Goal: Obtain resource: Obtain resource

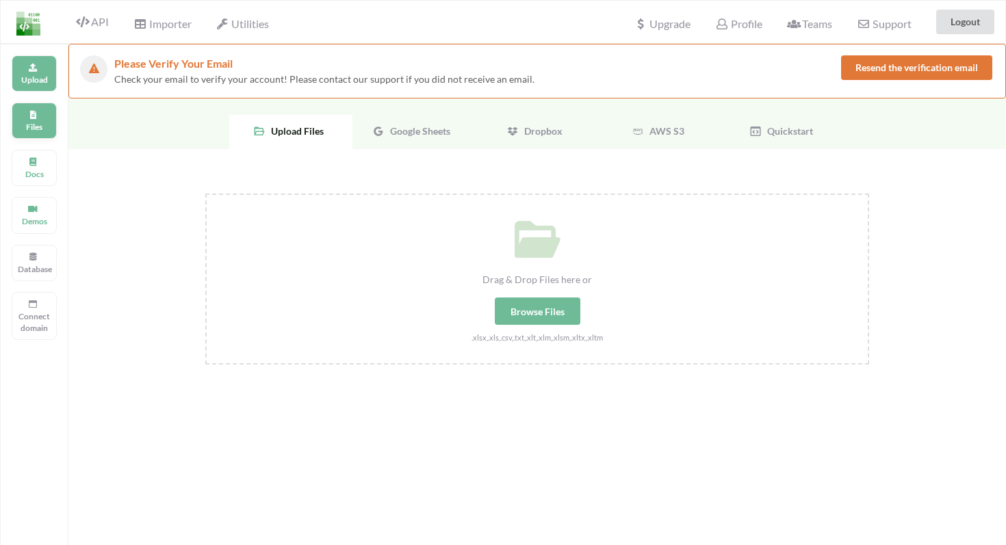
click at [21, 129] on p "Files" at bounding box center [34, 127] width 33 height 12
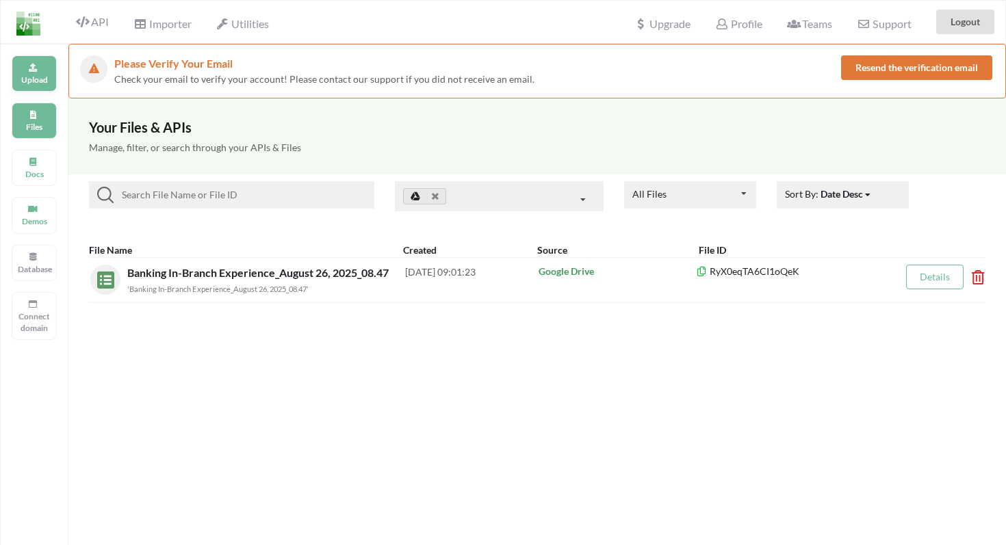
click at [27, 71] on div "Upload" at bounding box center [34, 73] width 45 height 36
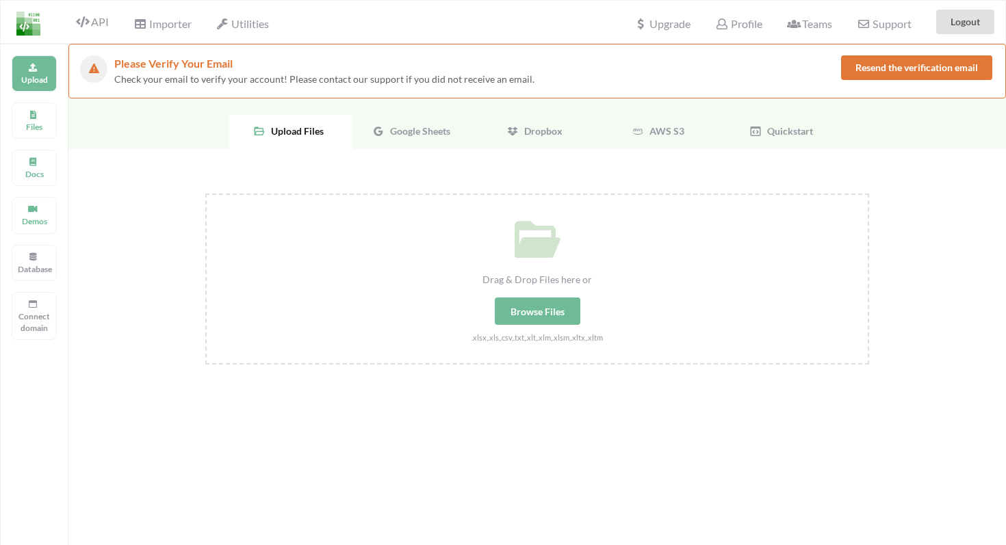
click at [400, 131] on span "Google Sheets" at bounding box center [418, 131] width 66 height 12
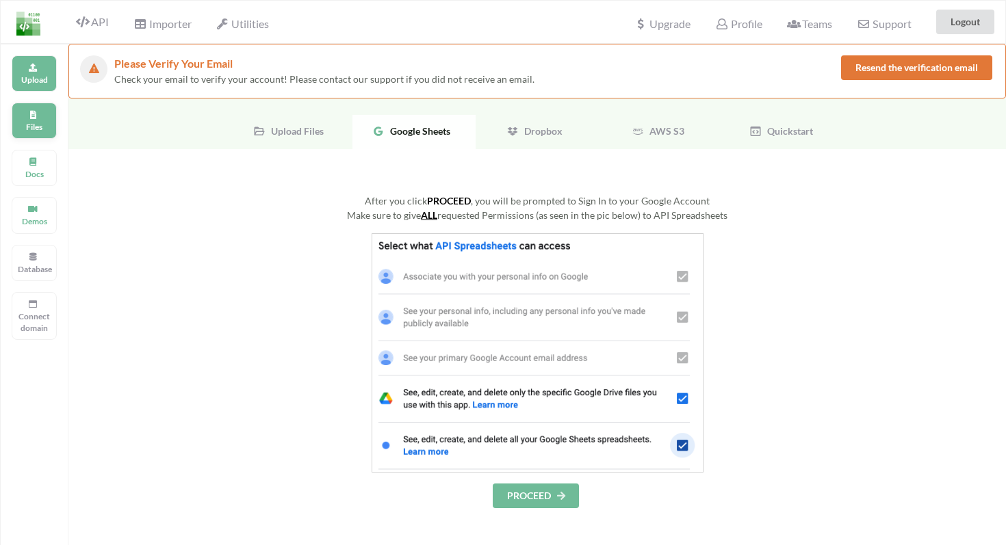
click at [29, 117] on div "Files" at bounding box center [34, 121] width 45 height 36
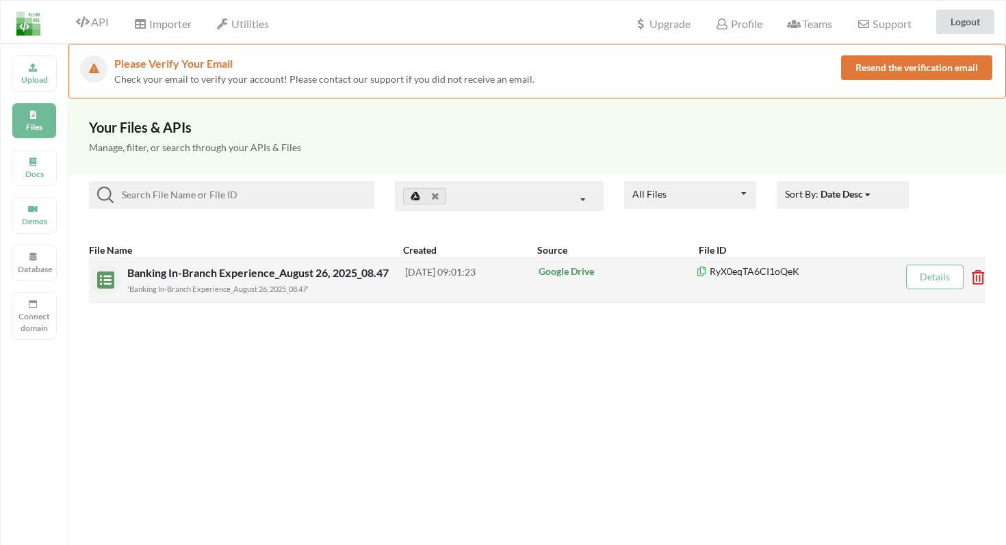
click at [354, 290] on div "'Banking In-Branch Experience_August 26, 2025_08.47'" at bounding box center [266, 288] width 278 height 14
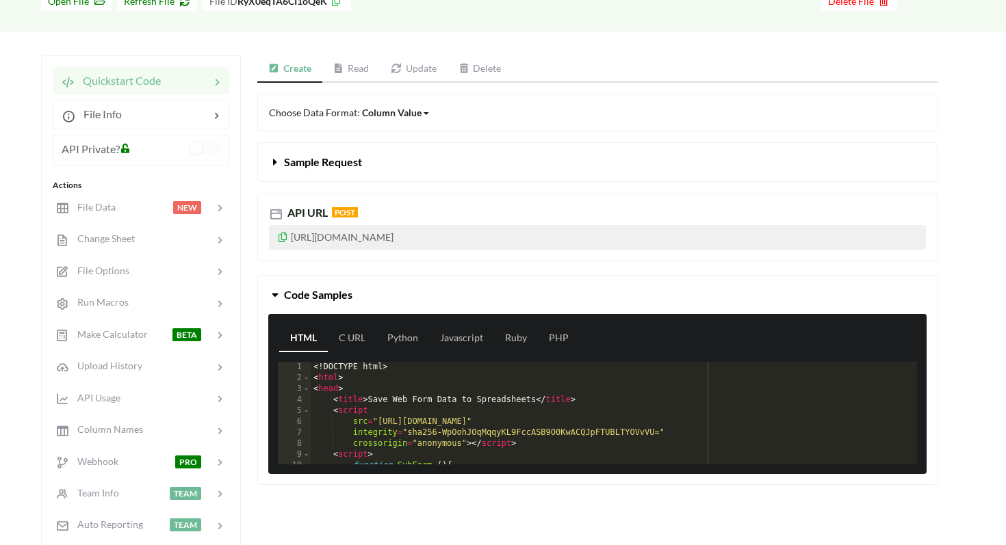
scroll to position [171, 0]
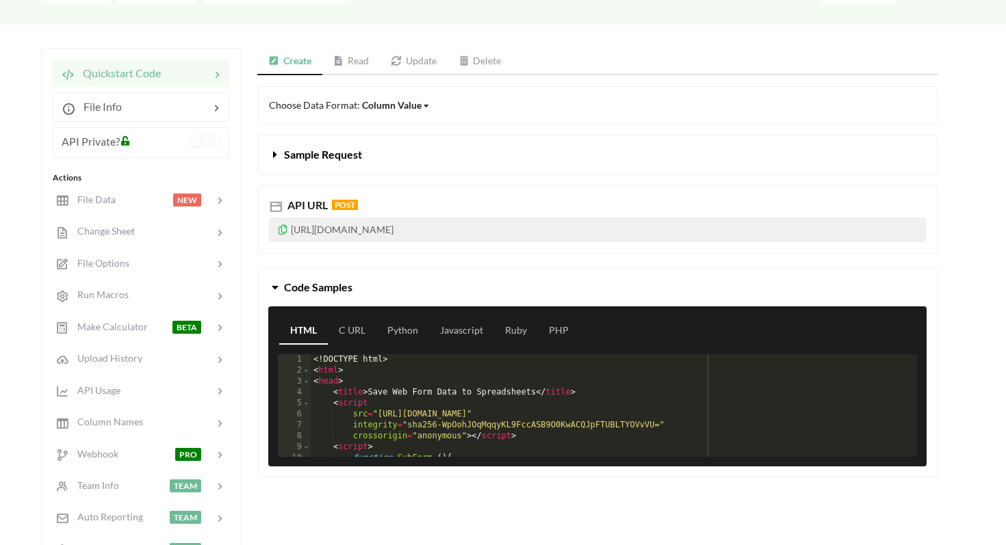
click at [354, 61] on link "Read" at bounding box center [351, 61] width 58 height 27
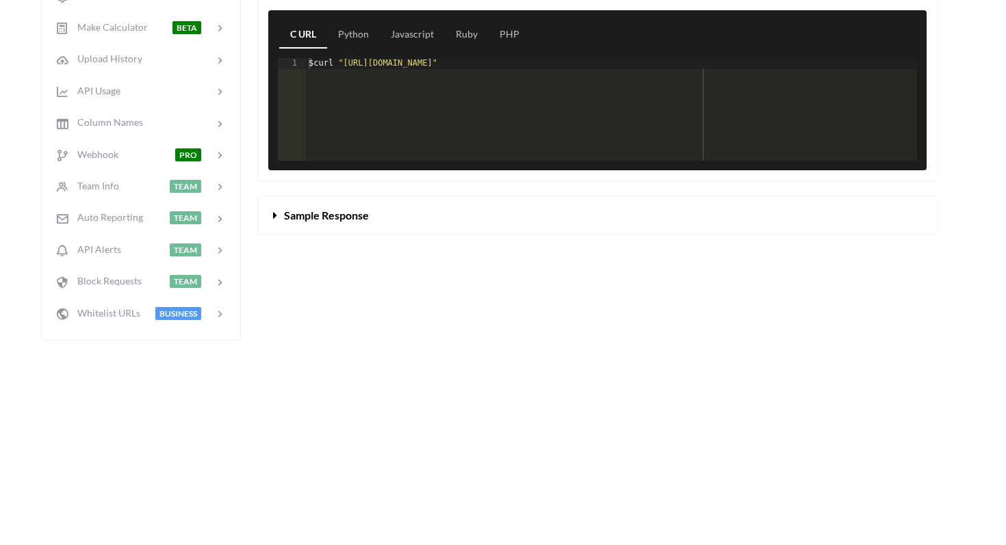
scroll to position [0, 0]
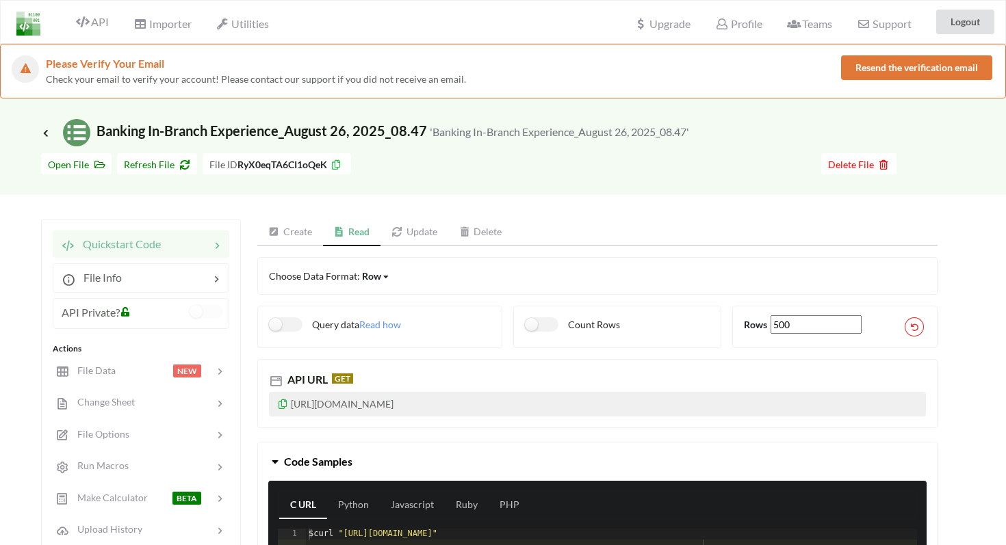
click at [358, 235] on link "Read" at bounding box center [352, 232] width 58 height 27
click at [274, 380] on icon at bounding box center [276, 381] width 14 height 14
click at [283, 403] on icon at bounding box center [283, 403] width 12 height 10
click at [42, 129] on icon at bounding box center [46, 132] width 12 height 11
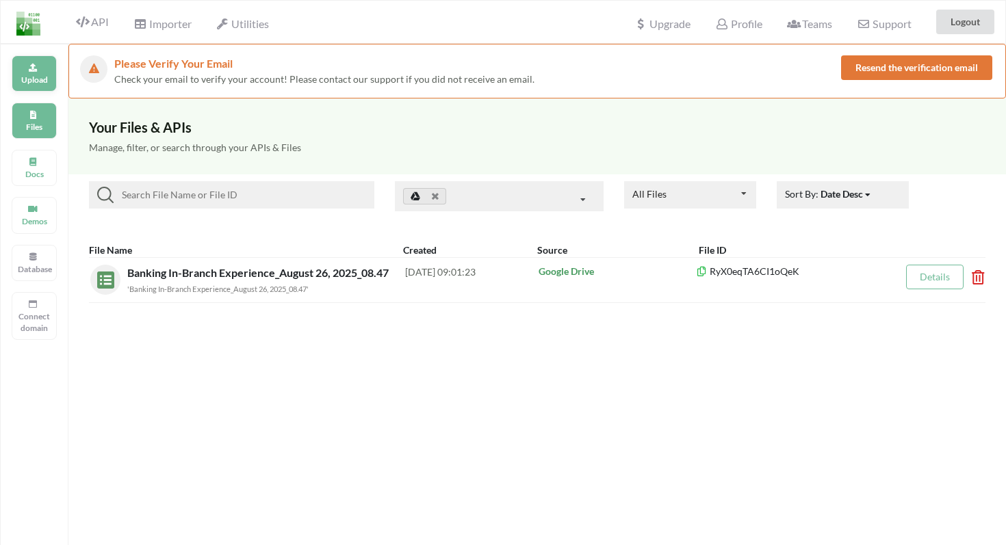
click at [27, 79] on p "Upload" at bounding box center [34, 80] width 33 height 12
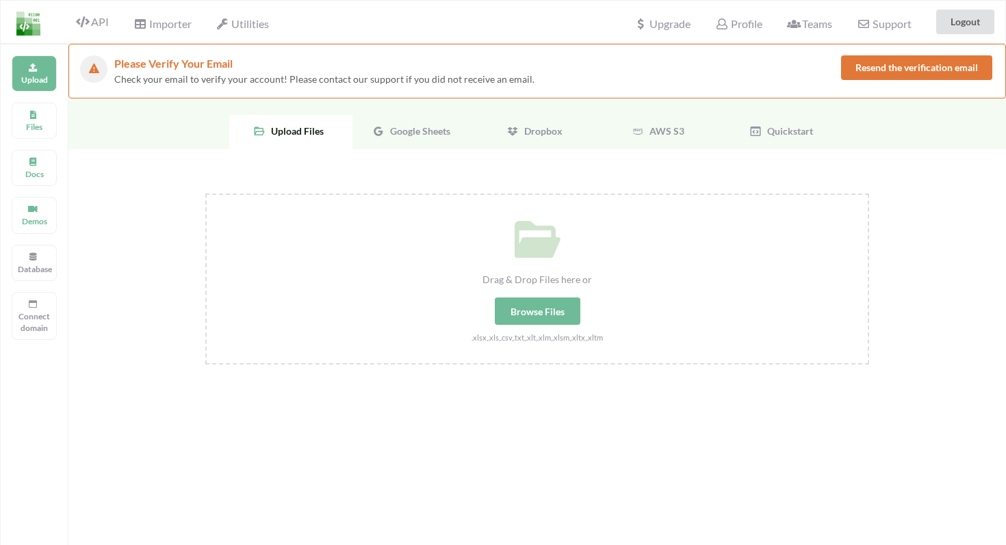
click at [417, 125] on span "Google Sheets" at bounding box center [418, 131] width 66 height 12
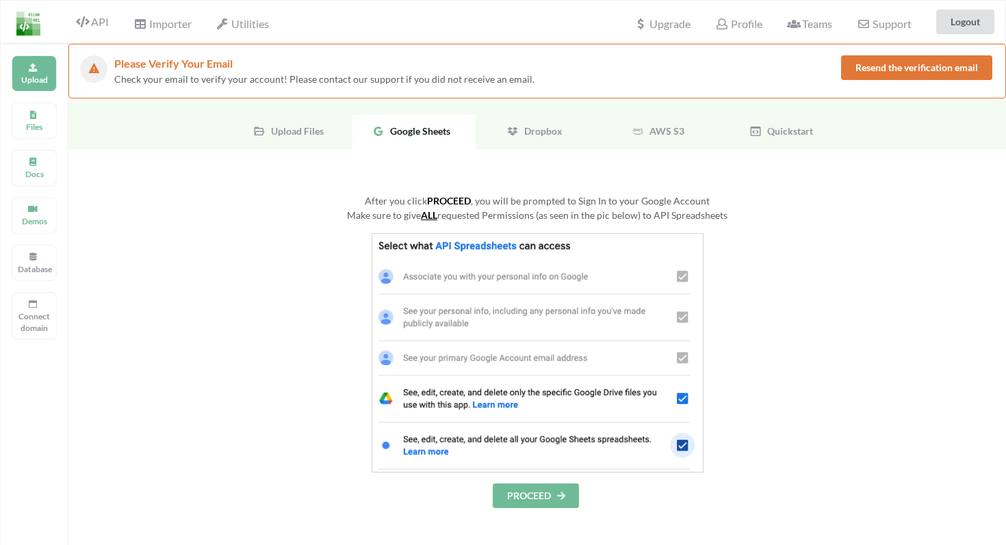
click at [288, 123] on div "Upload Files" at bounding box center [290, 132] width 123 height 34
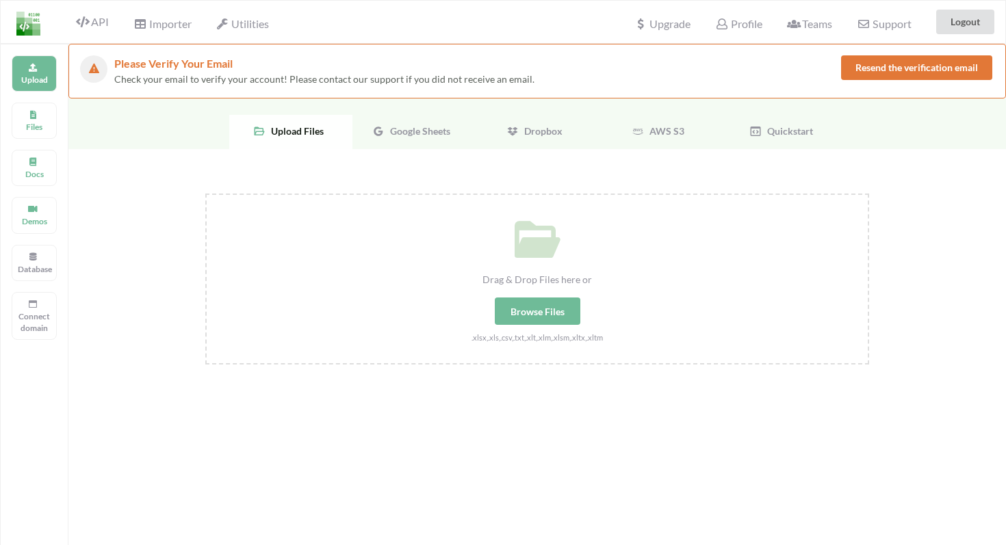
click at [393, 130] on span "Google Sheets" at bounding box center [418, 131] width 66 height 12
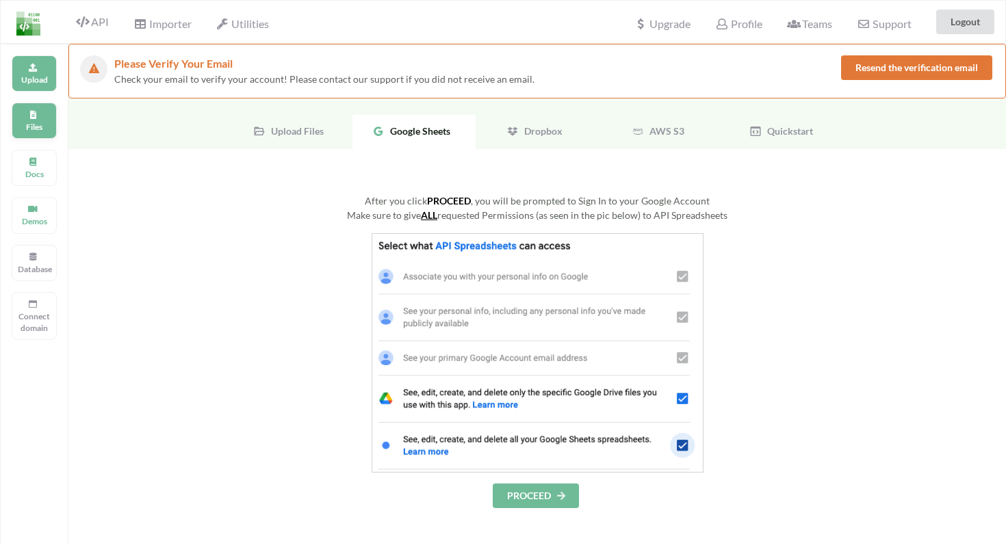
click at [29, 125] on p "Files" at bounding box center [34, 127] width 33 height 12
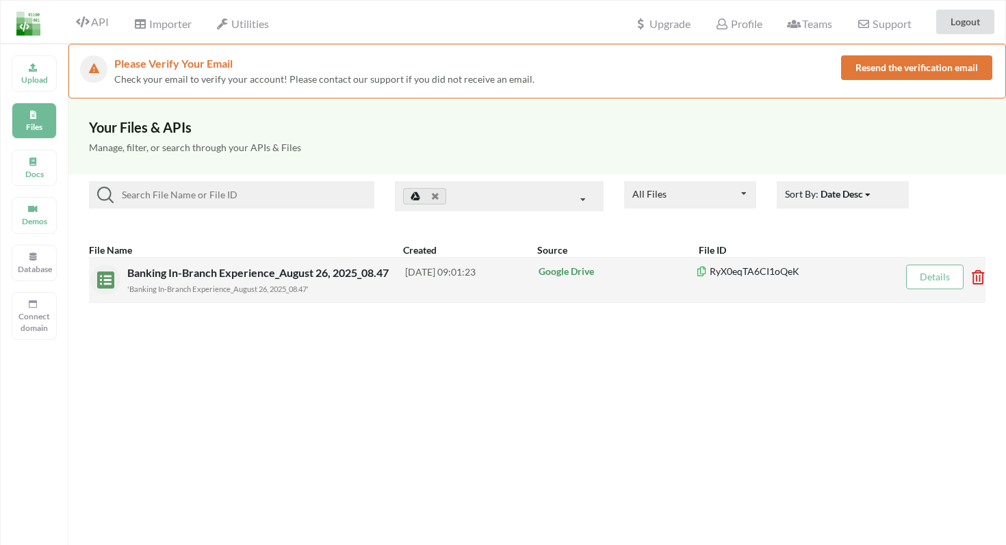
click at [321, 283] on div "'Banking In-Branch Experience_August 26, 2025_08.47'" at bounding box center [266, 288] width 278 height 14
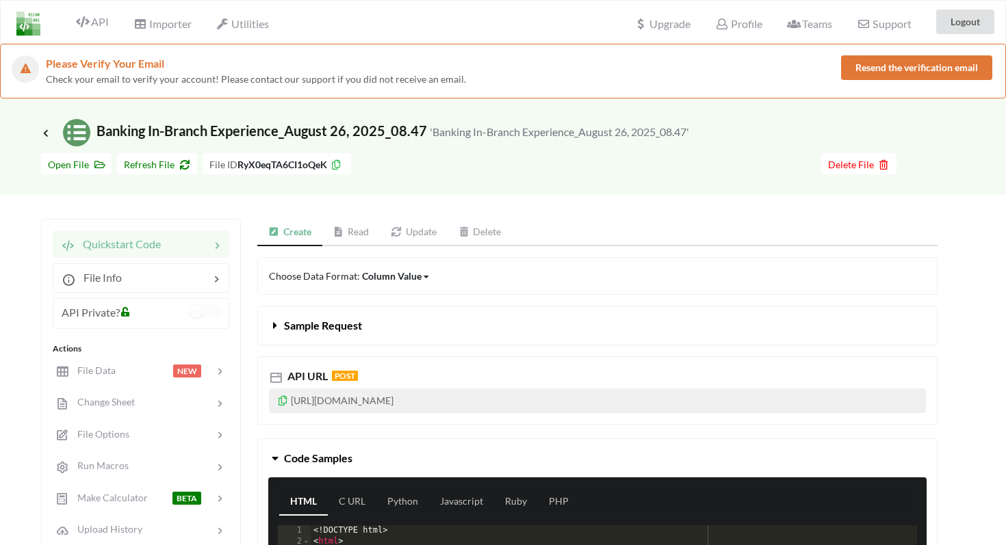
click at [356, 236] on link "Read" at bounding box center [351, 232] width 58 height 27
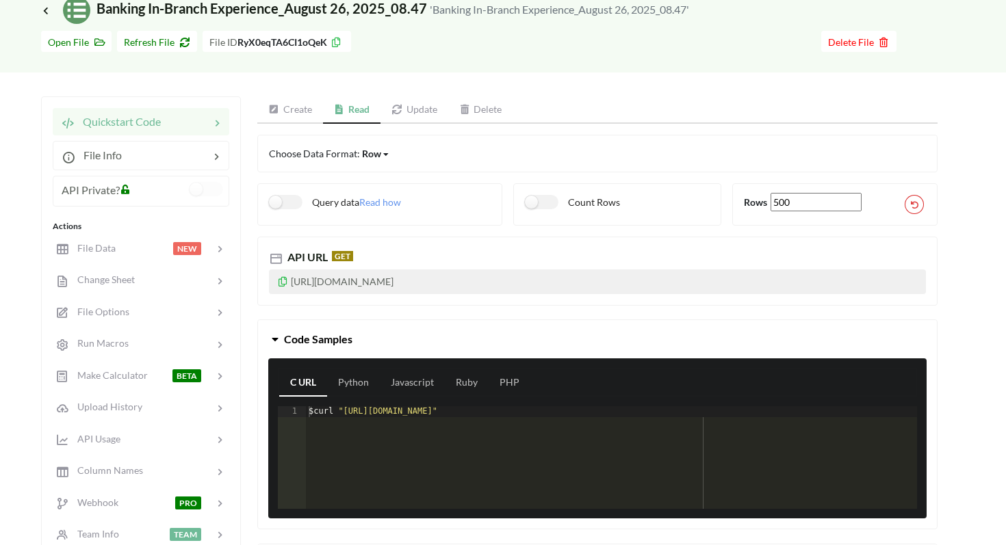
scroll to position [132, 0]
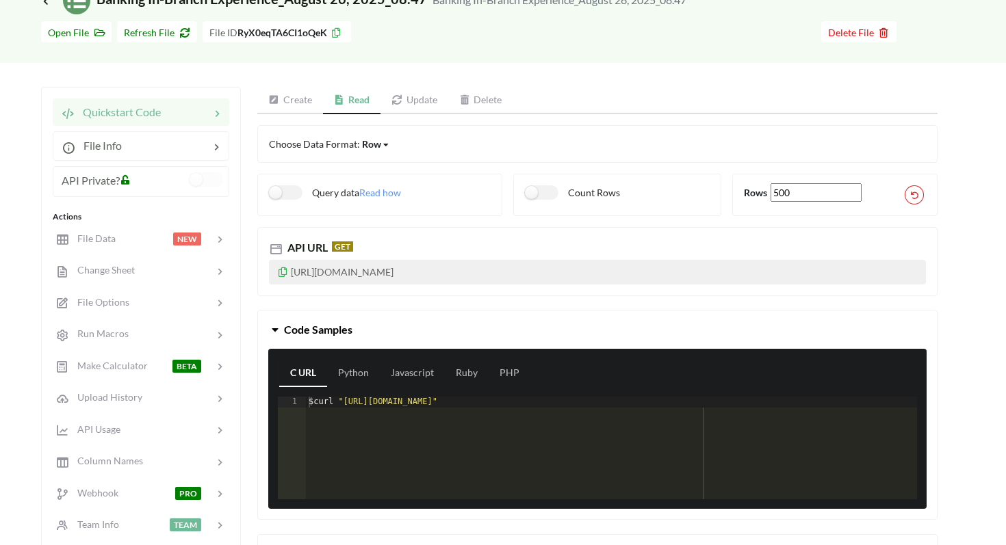
click at [283, 274] on icon at bounding box center [283, 270] width 12 height 10
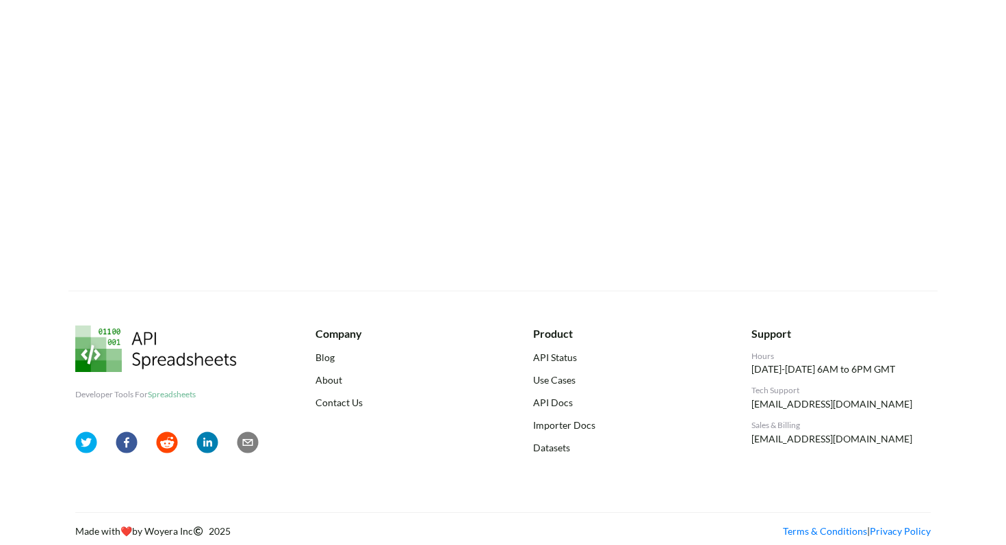
scroll to position [0, 0]
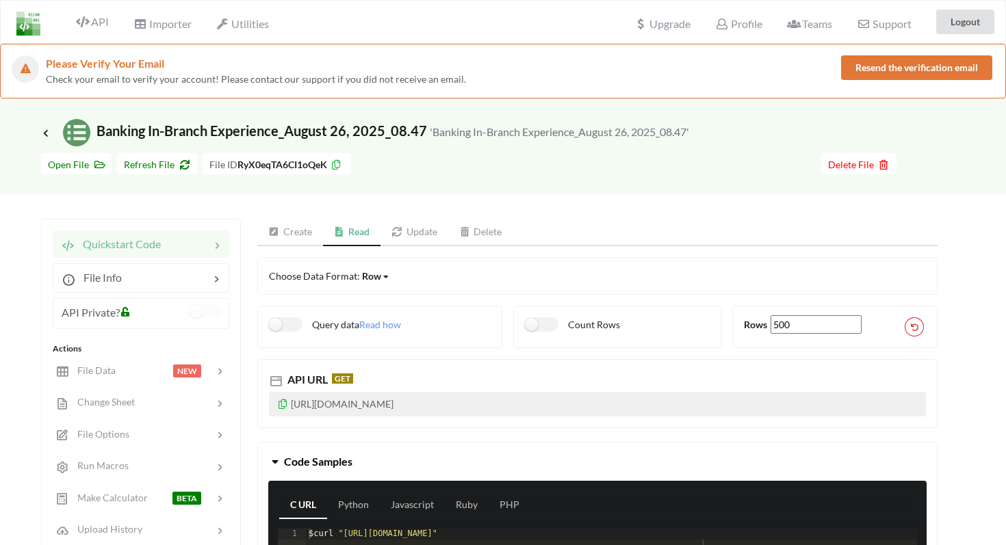
click at [43, 127] on span "Icon Link Banking In-Branch Experience_August 26, 2025_08.47 'Banking In-Branch…" at bounding box center [365, 130] width 648 height 16
click at [44, 134] on icon at bounding box center [46, 132] width 12 height 11
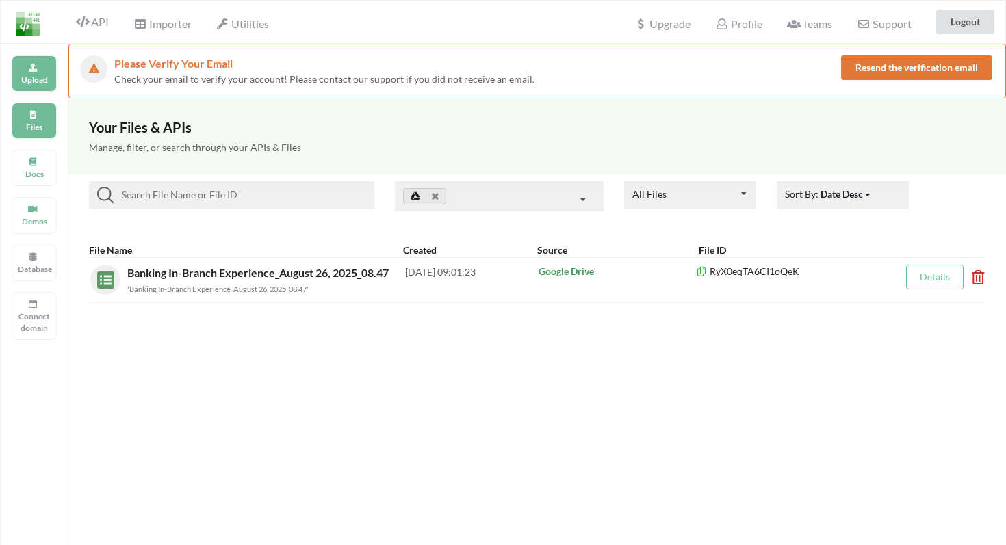
click at [44, 77] on p "Upload" at bounding box center [34, 80] width 33 height 12
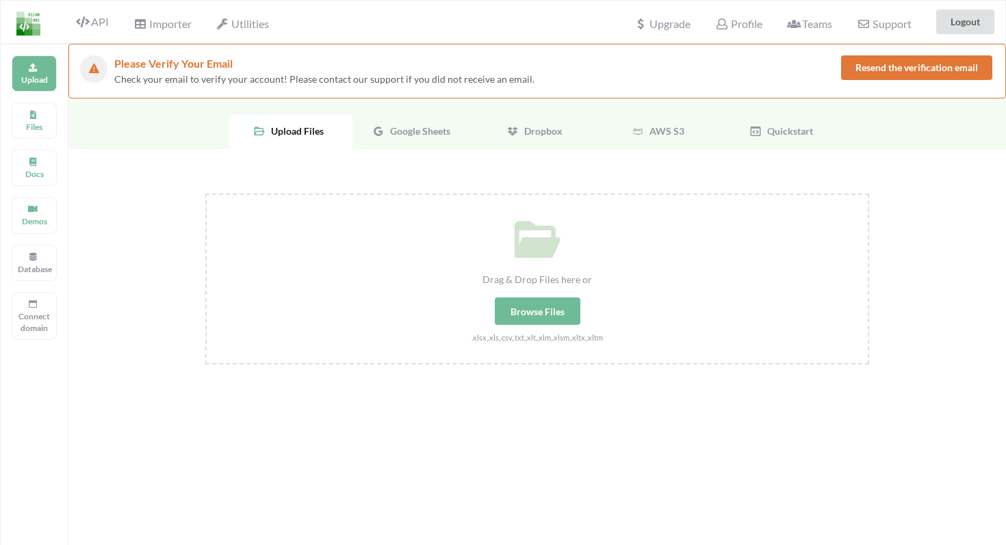
click at [418, 135] on span "Google Sheets" at bounding box center [418, 131] width 66 height 12
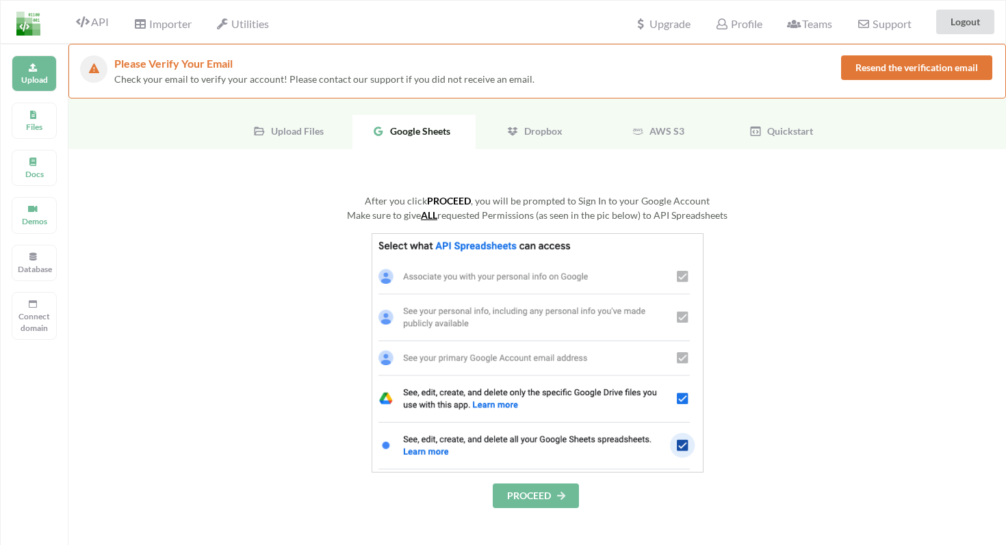
click at [296, 127] on span "Upload Files" at bounding box center [294, 131] width 58 height 12
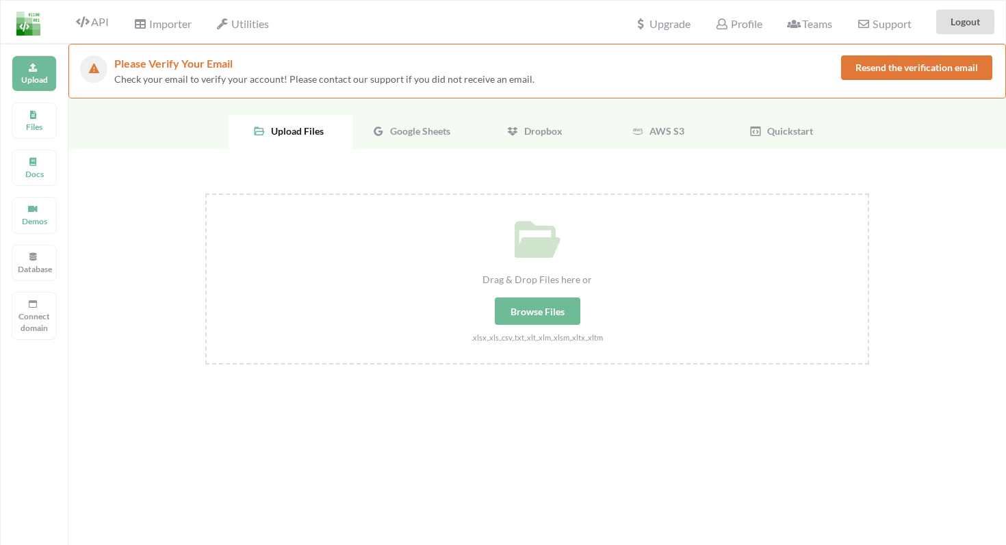
click at [538, 135] on span "Dropbox" at bounding box center [541, 131] width 44 height 12
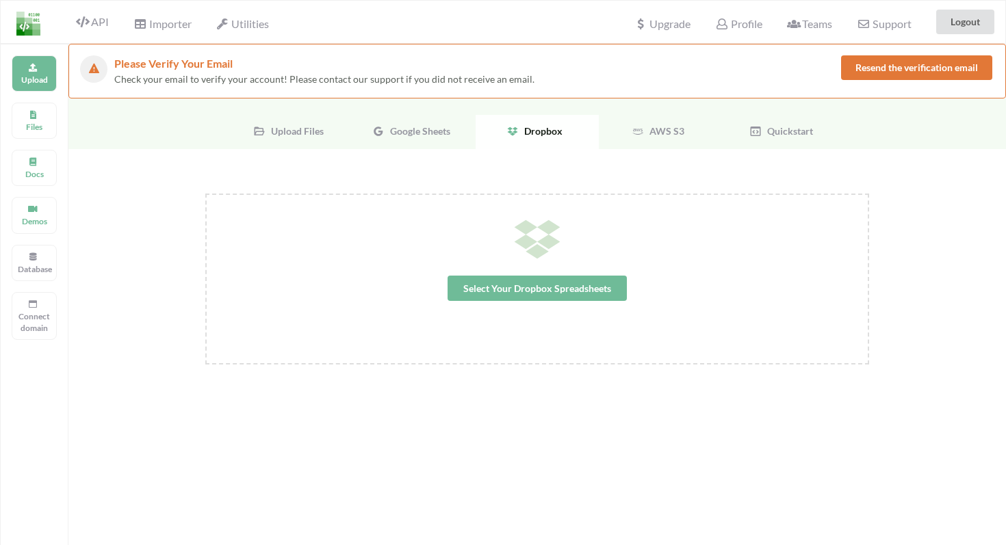
click at [666, 140] on div "AWS S3" at bounding box center [660, 132] width 123 height 34
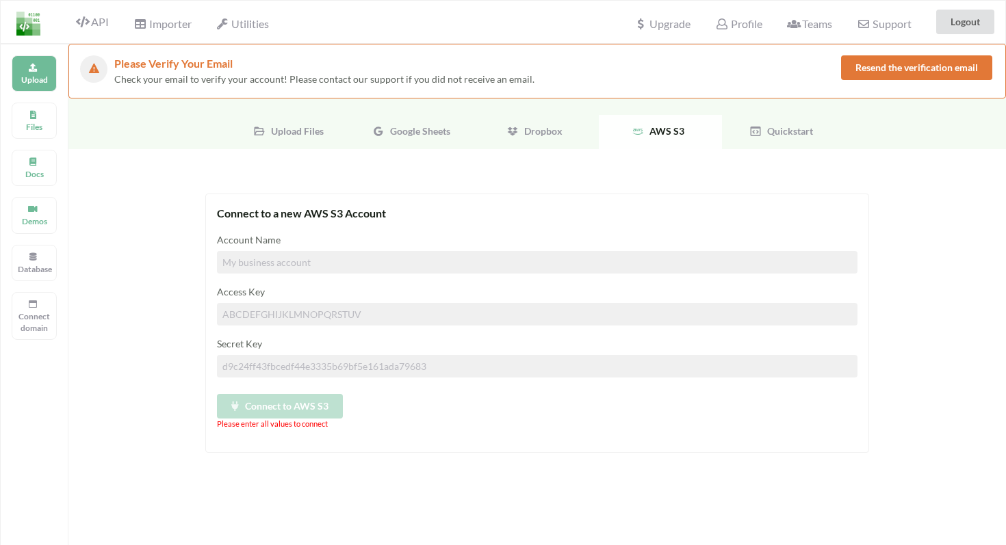
click at [424, 131] on span "Google Sheets" at bounding box center [418, 131] width 66 height 12
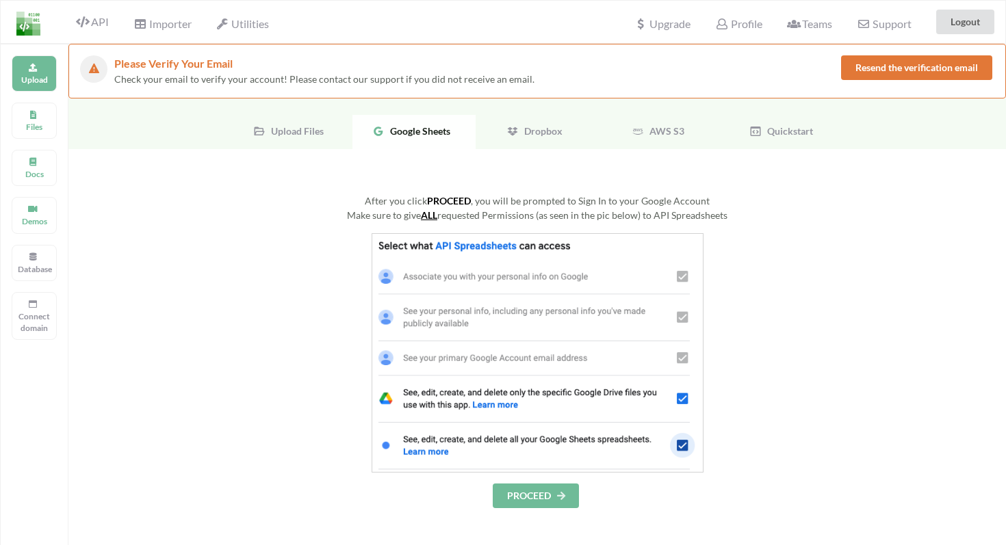
click at [302, 128] on span "Upload Files" at bounding box center [294, 131] width 58 height 12
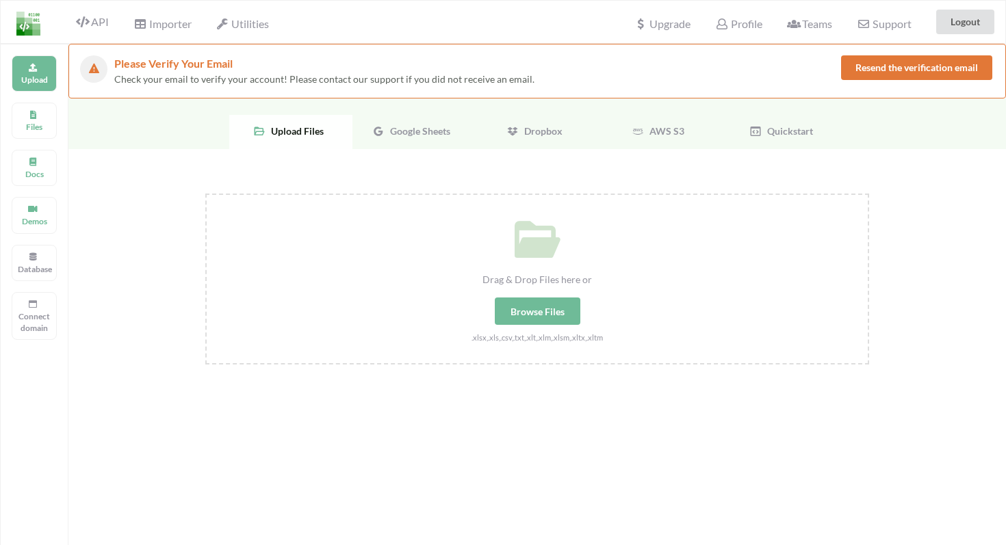
click at [398, 134] on span "Google Sheets" at bounding box center [418, 131] width 66 height 12
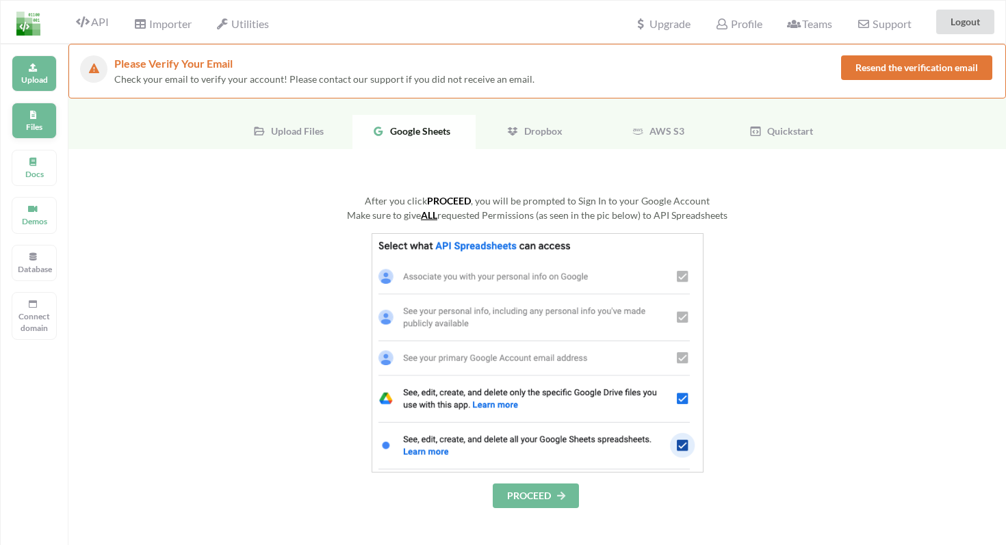
click at [44, 129] on p "Files" at bounding box center [34, 127] width 33 height 12
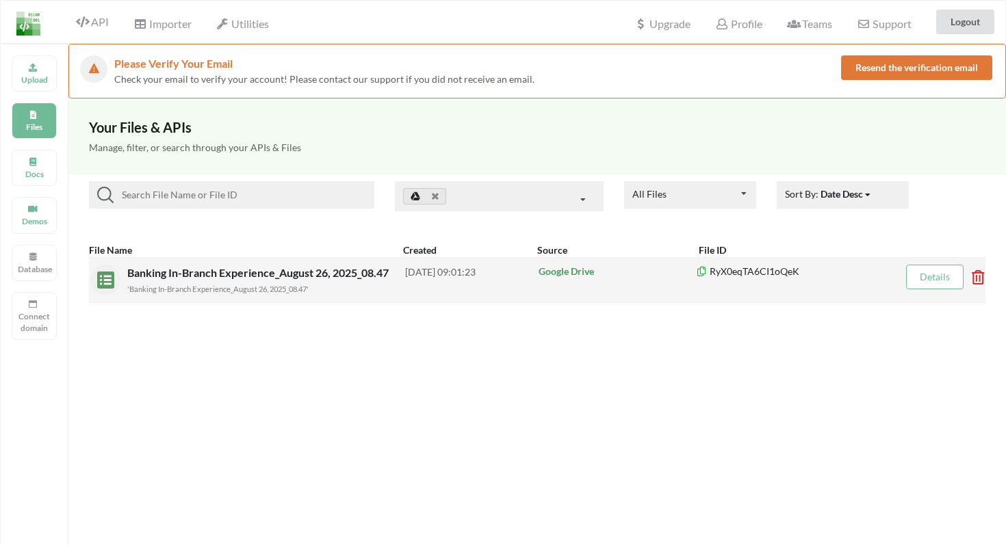
click at [493, 288] on div "[DATE] 09:01:23" at bounding box center [471, 280] width 133 height 30
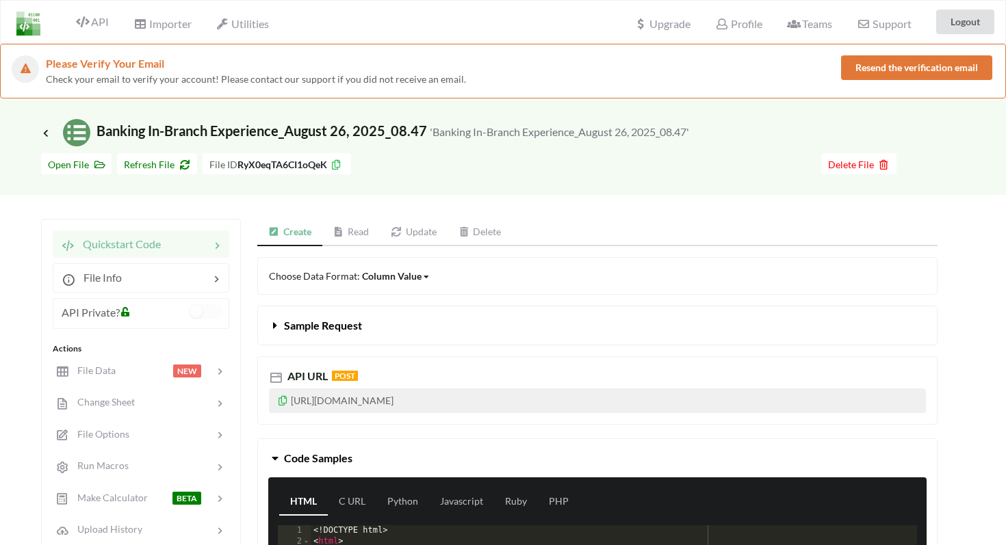
click at [367, 237] on link "Read" at bounding box center [351, 232] width 58 height 27
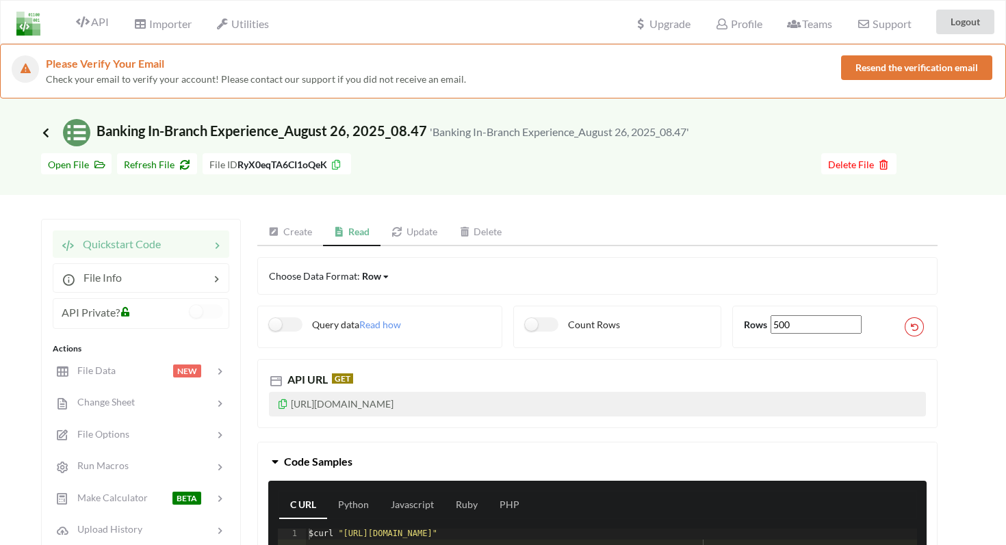
click at [43, 131] on icon at bounding box center [46, 132] width 12 height 11
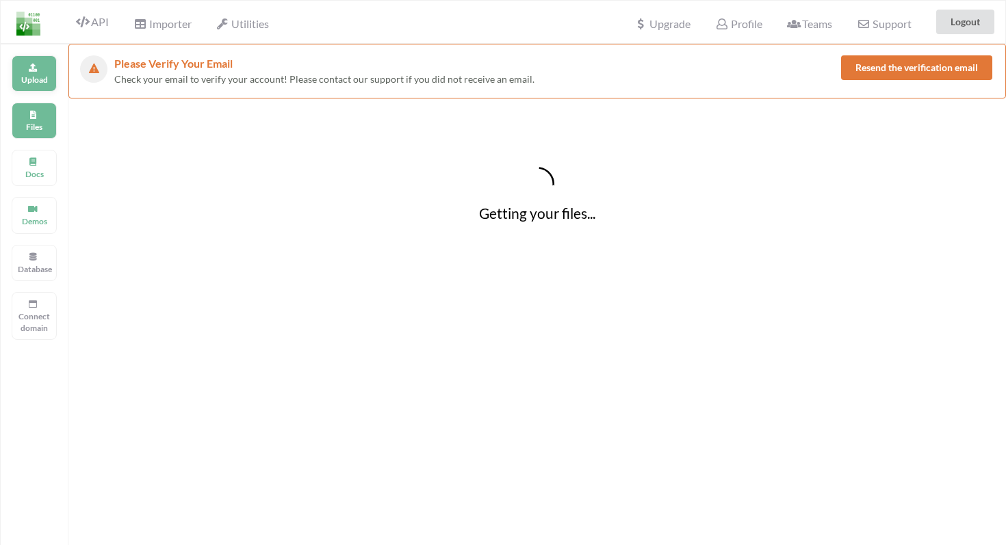
click at [34, 68] on icon at bounding box center [33, 66] width 10 height 8
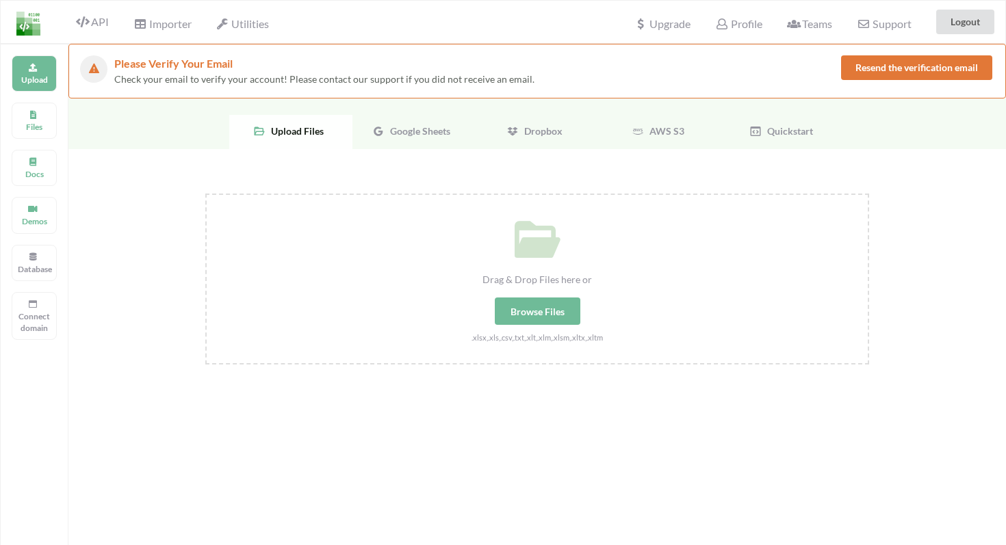
click at [404, 129] on span "Google Sheets" at bounding box center [418, 131] width 66 height 12
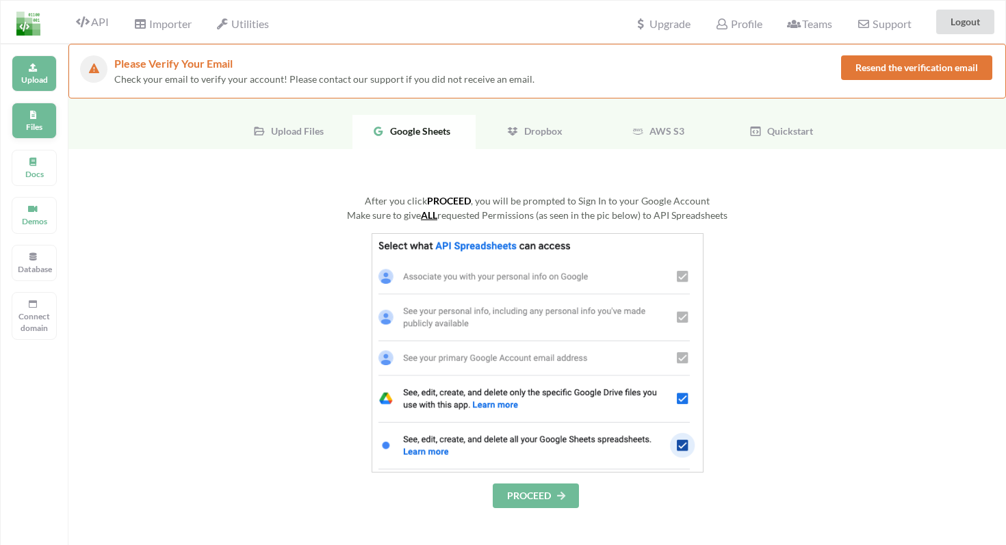
click at [36, 127] on p "Files" at bounding box center [34, 127] width 33 height 12
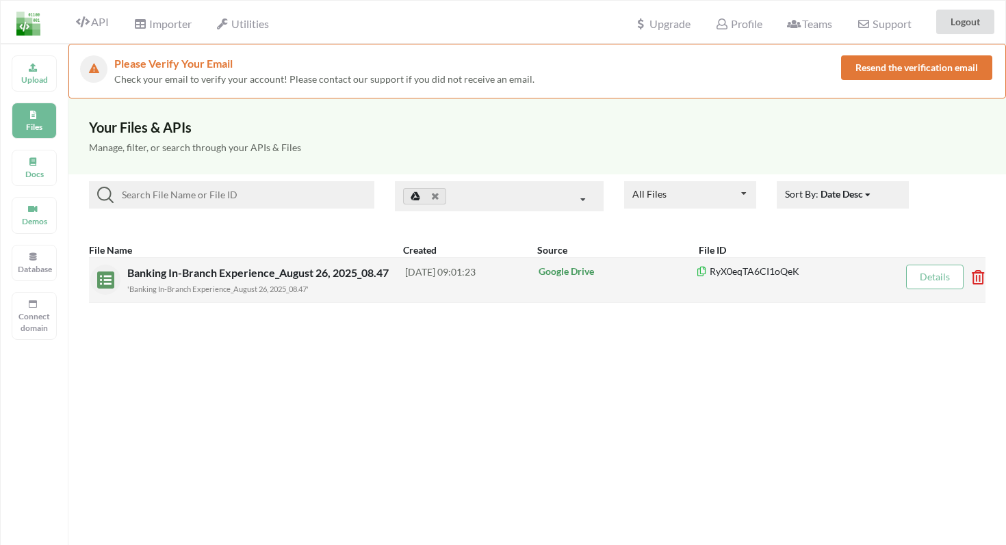
click at [461, 294] on div "[DATE] 09:01:23" at bounding box center [471, 280] width 133 height 30
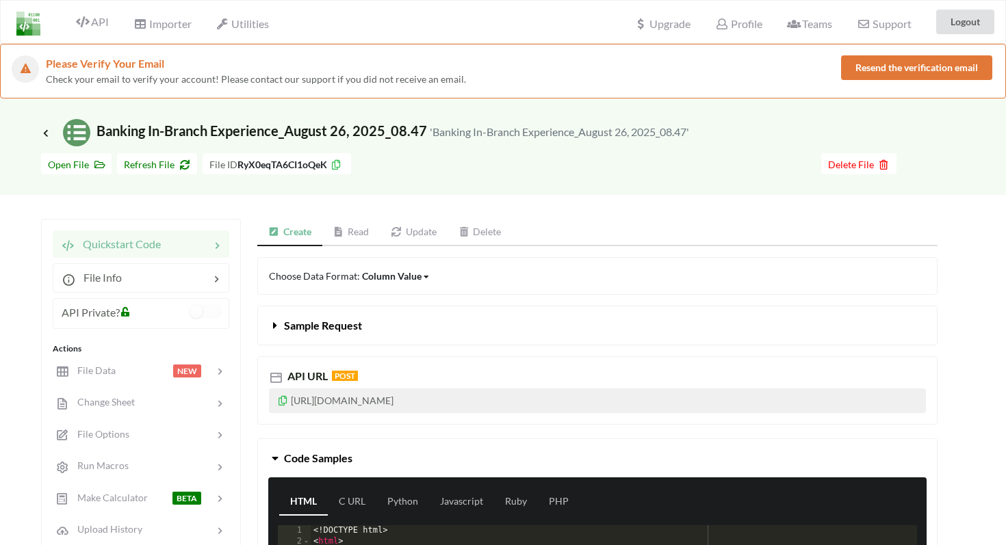
click at [361, 229] on link "Read" at bounding box center [351, 232] width 58 height 27
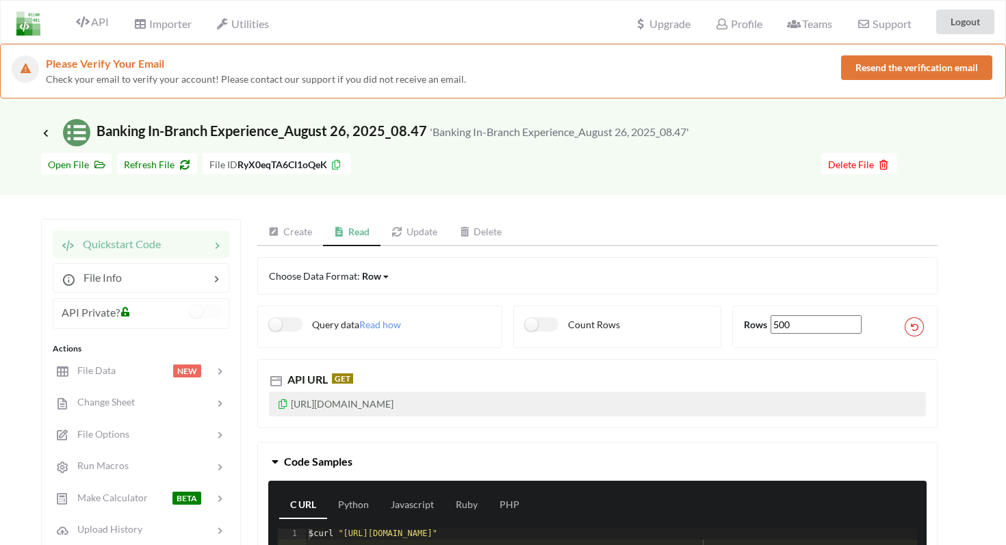
click at [288, 406] on icon at bounding box center [283, 403] width 12 height 10
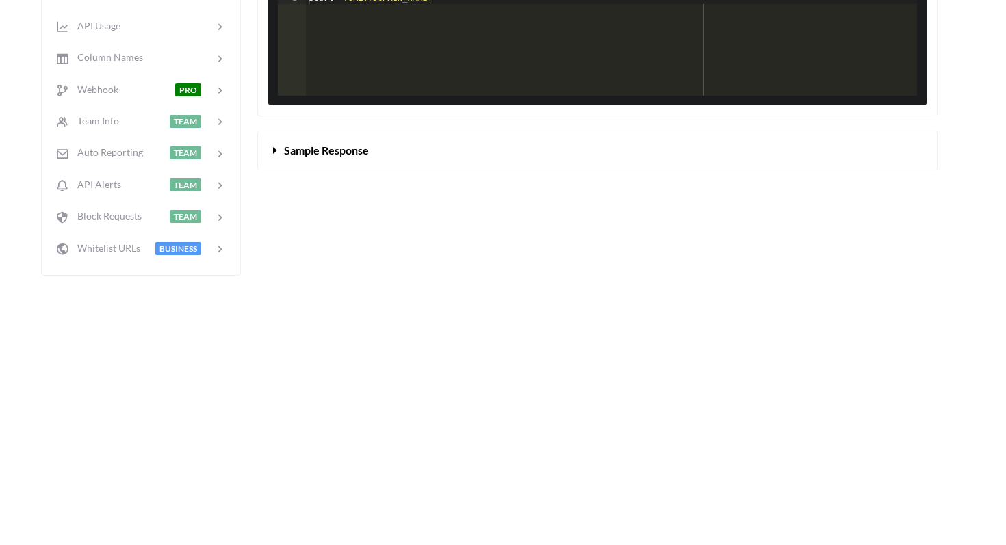
scroll to position [946, 0]
